Goal: Feedback & Contribution: Leave review/rating

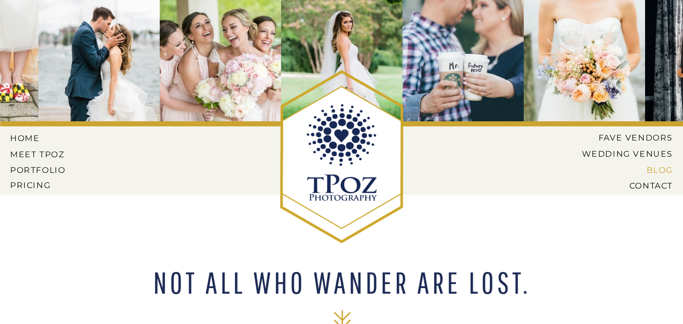
click at [653, 172] on nav "BLOG" at bounding box center [623, 169] width 99 height 9
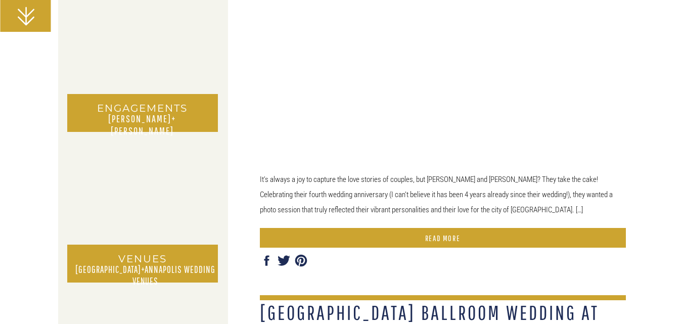
scroll to position [1011, 0]
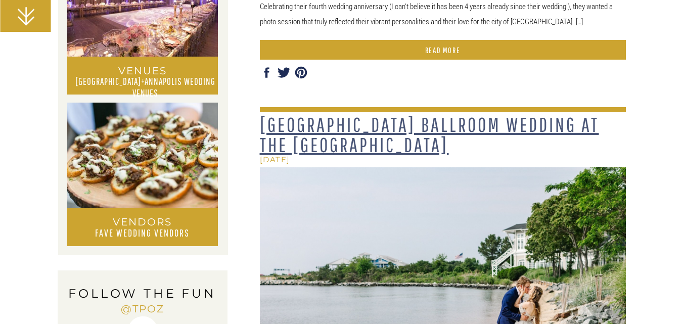
click at [445, 122] on link "[GEOGRAPHIC_DATA] Ballroom Wedding at the [GEOGRAPHIC_DATA]" at bounding box center [429, 134] width 339 height 43
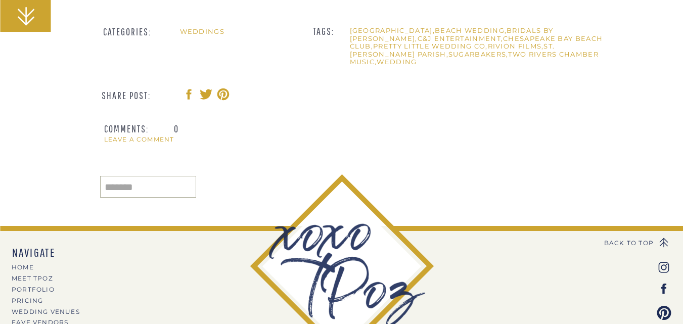
scroll to position [17484, 0]
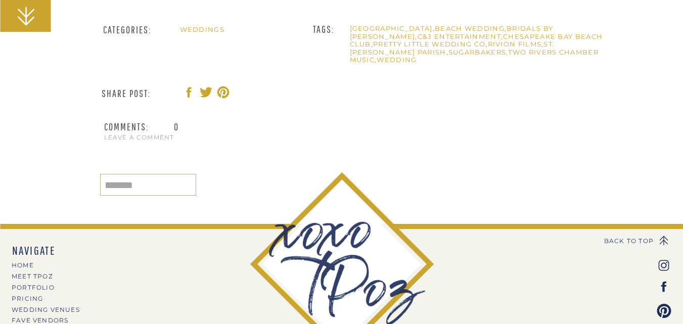
click at [138, 138] on nav "LEAVE A COMMENT" at bounding box center [210, 137] width 213 height 7
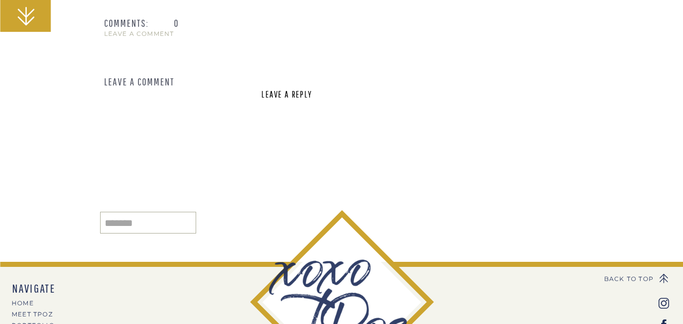
scroll to position [17598, 0]
